Goal: Book appointment/travel/reservation

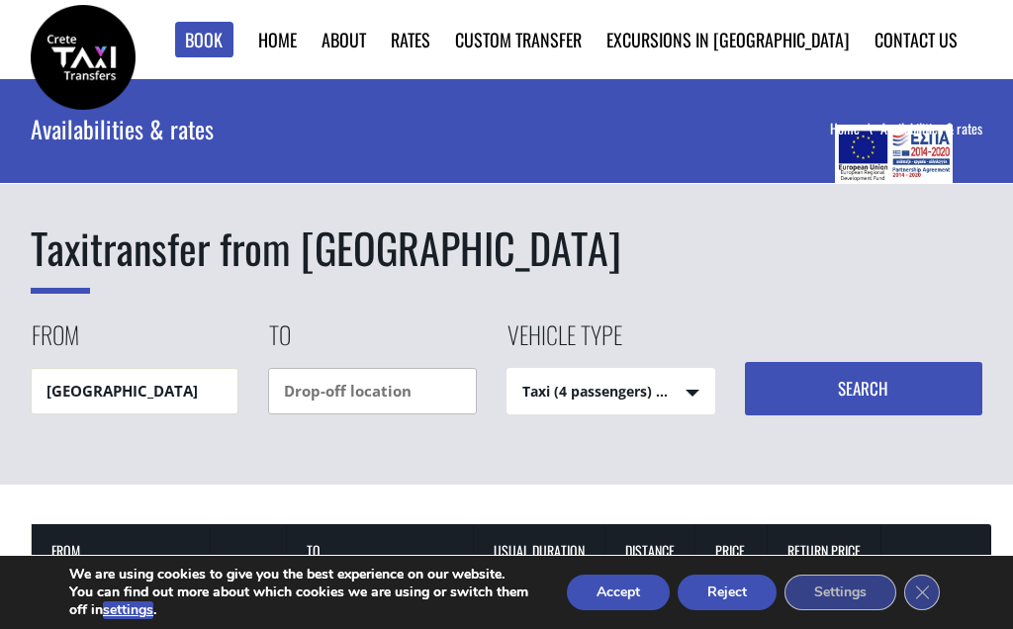
click at [422, 387] on input "text" at bounding box center [372, 391] width 209 height 46
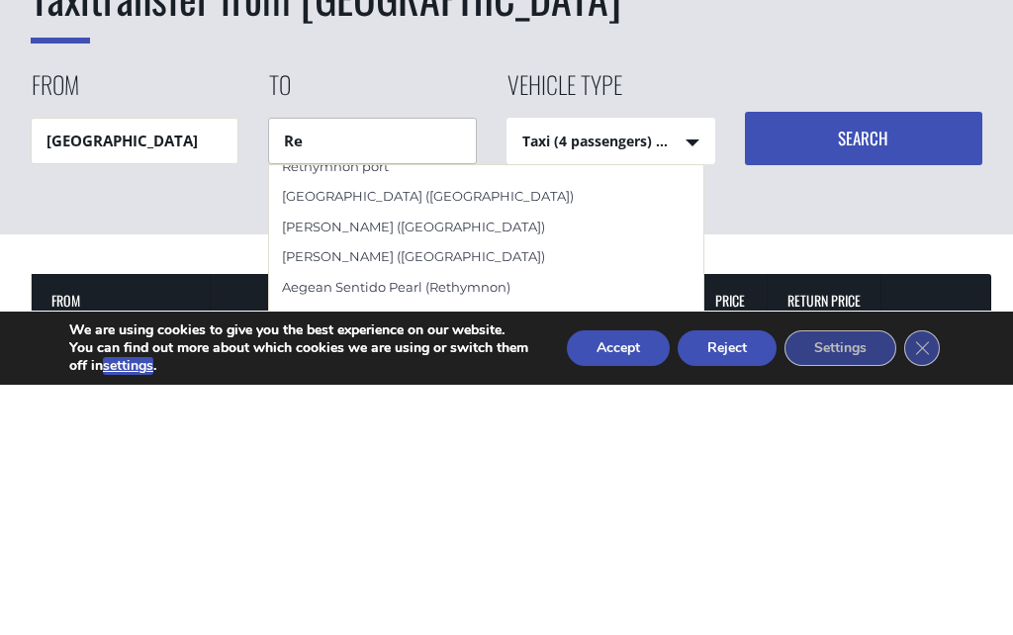
scroll to position [140, 0]
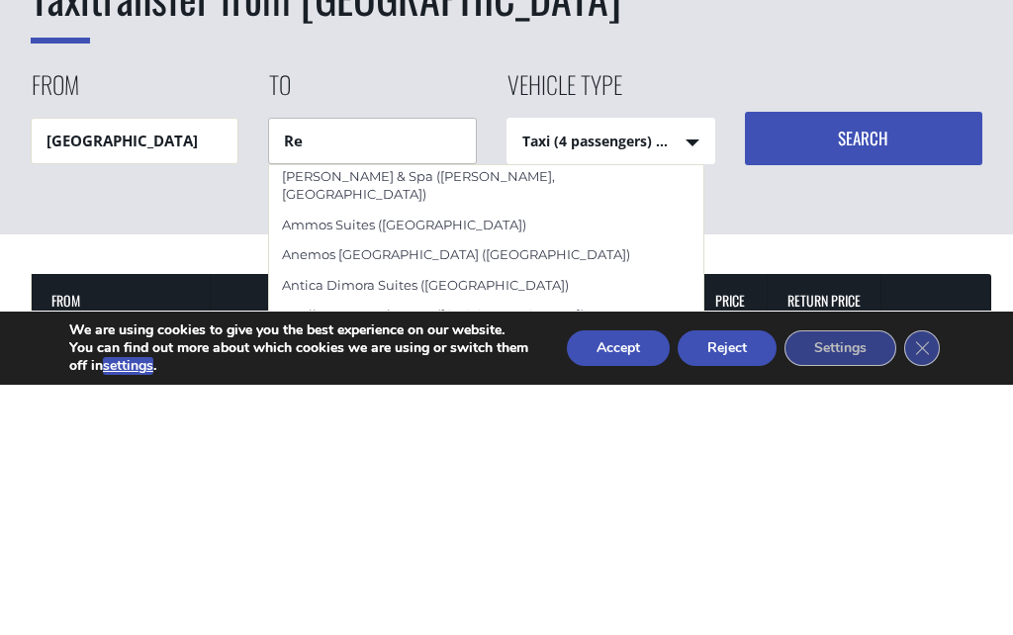
type input "R"
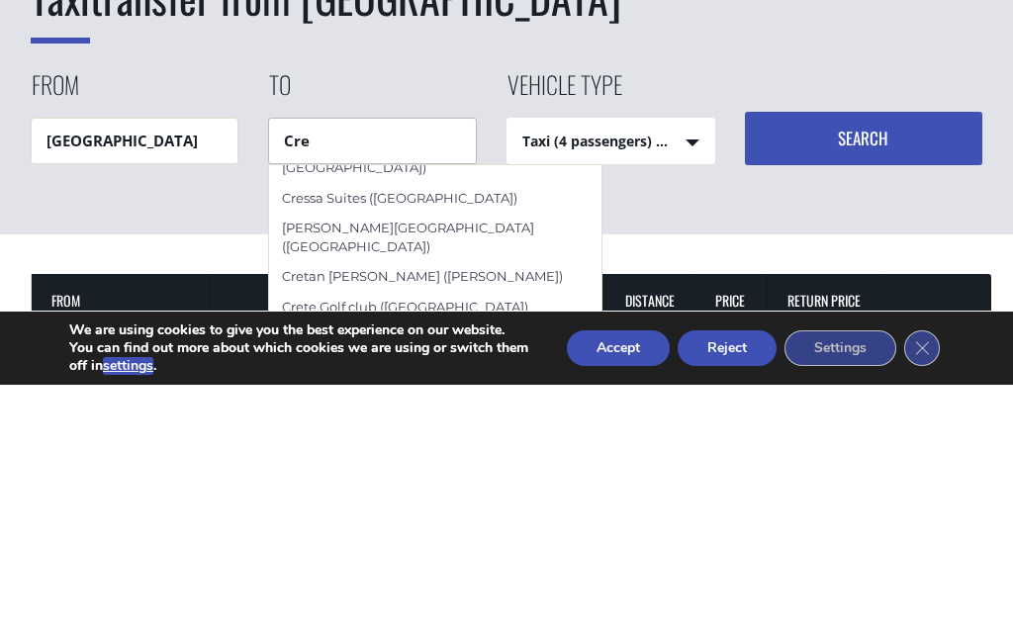
scroll to position [0, 0]
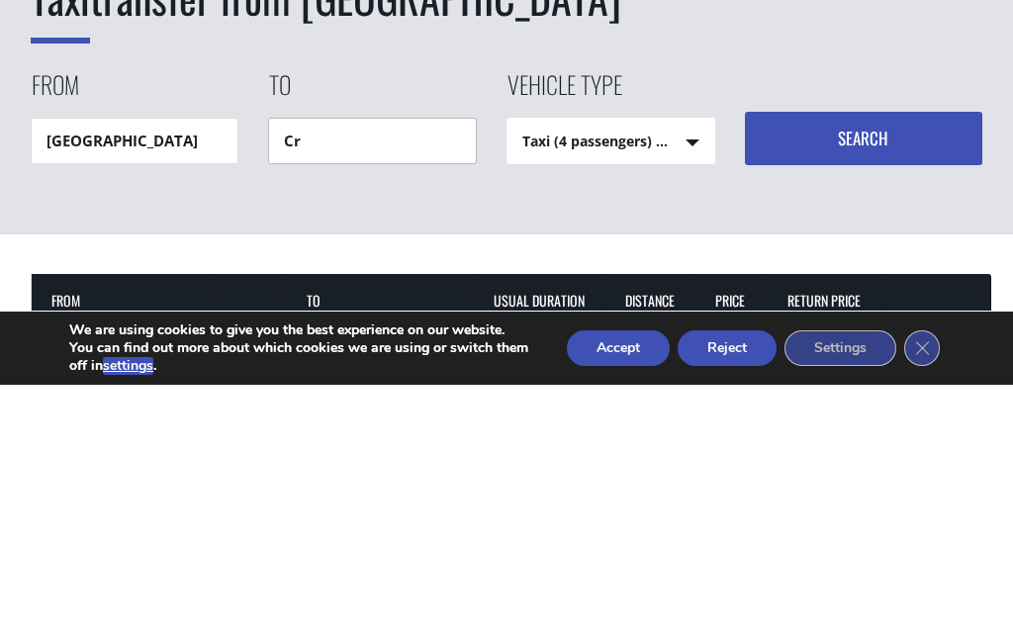
type input "C"
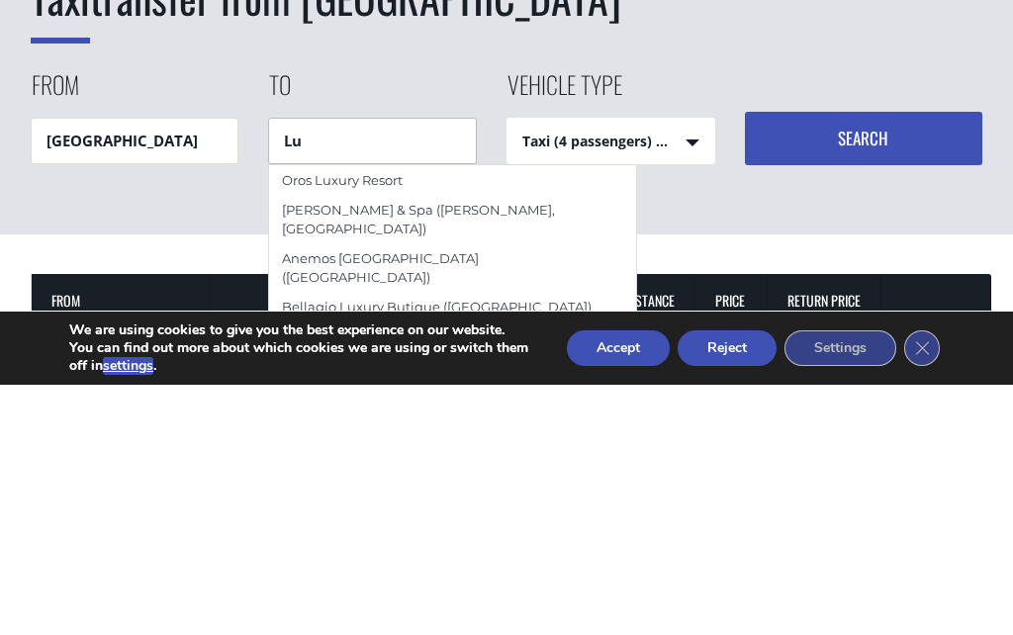
type input "L"
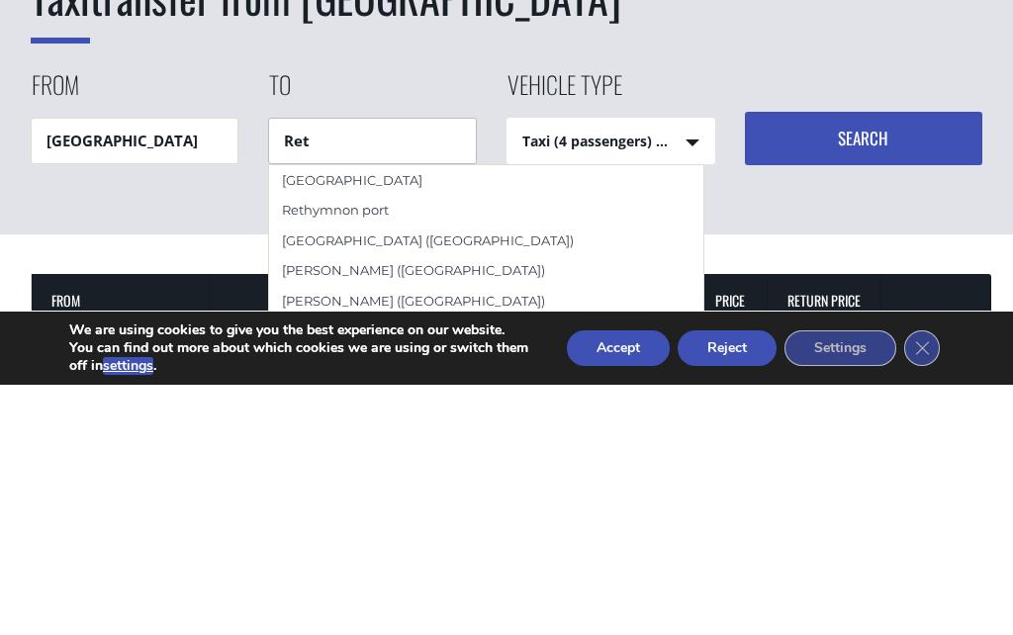
click at [305, 415] on div "[GEOGRAPHIC_DATA]" at bounding box center [486, 430] width 434 height 30
type input "[GEOGRAPHIC_DATA]"
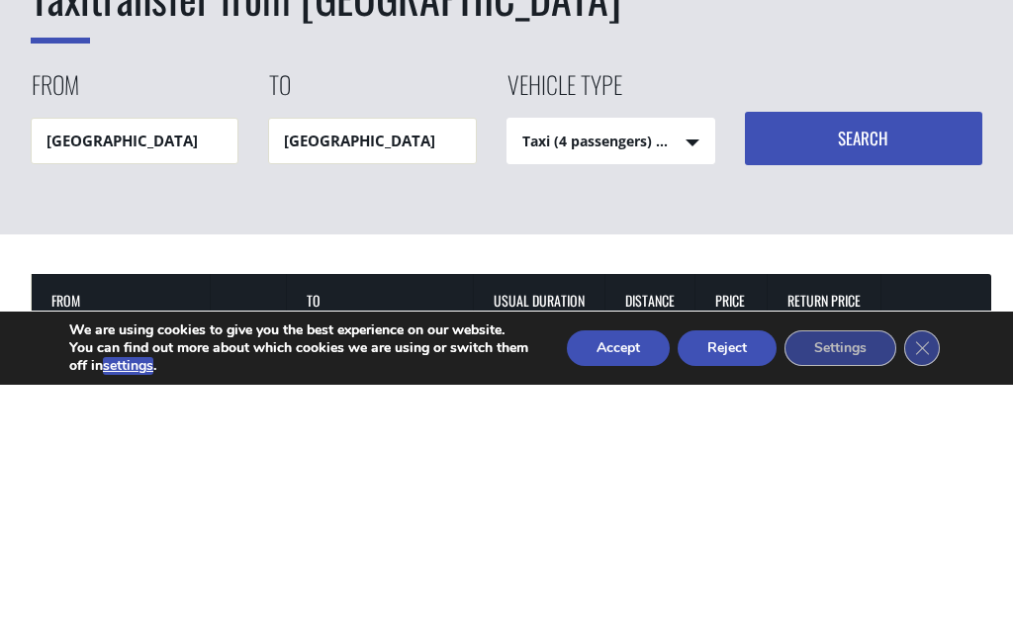
click at [682, 369] on select "Taxi (4 passengers) Mercedes E Class Mini Van (7 passengers) Mercedes Vito Mini…" at bounding box center [610, 392] width 207 height 47
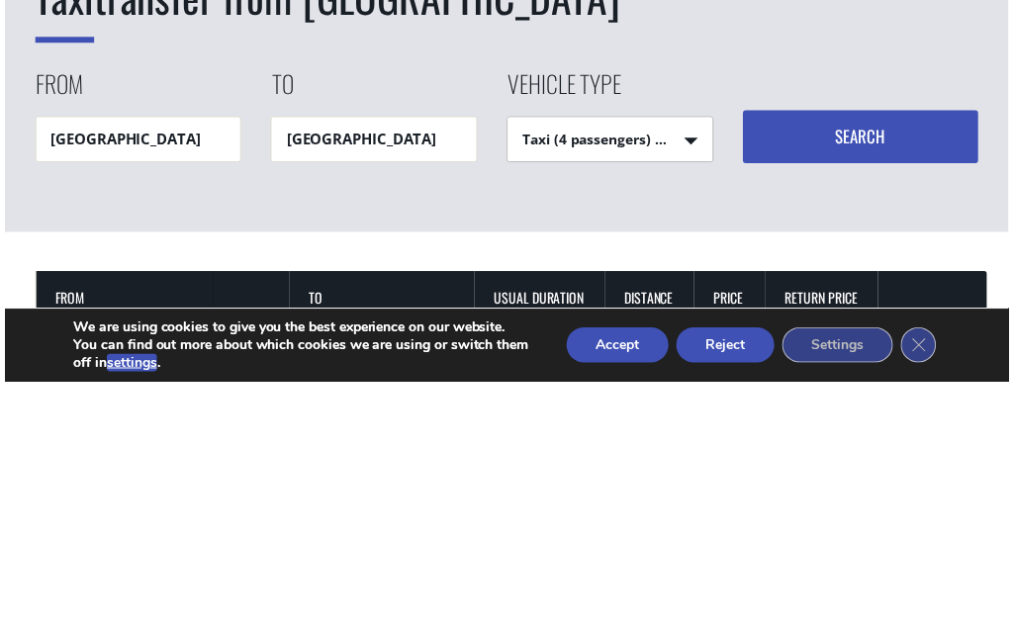
scroll to position [250, 0]
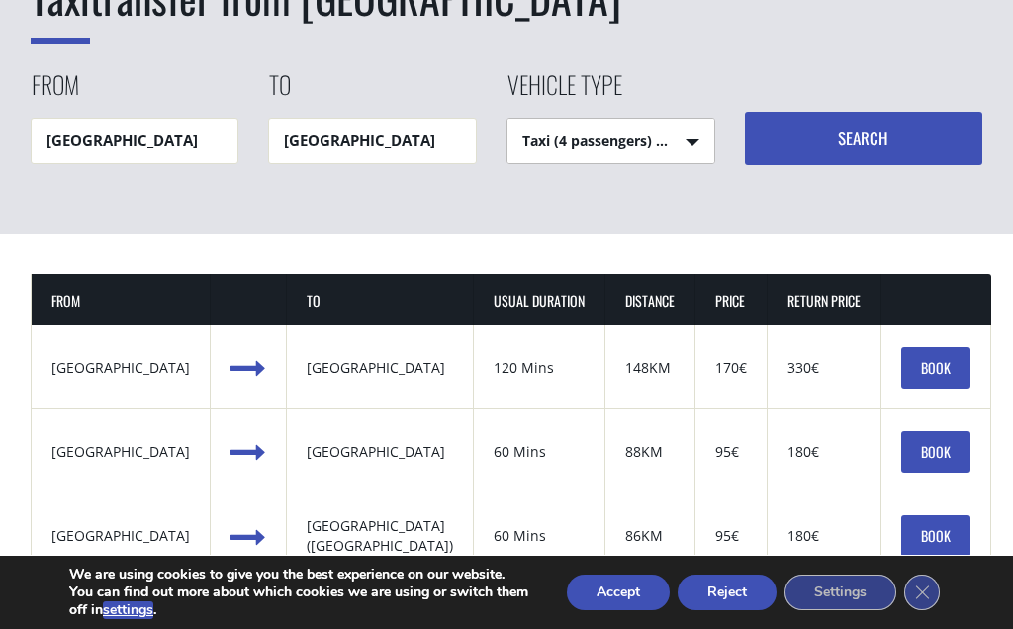
select select "541"
click at [862, 147] on button "Search" at bounding box center [864, 138] width 238 height 53
